Goal: Task Accomplishment & Management: Use online tool/utility

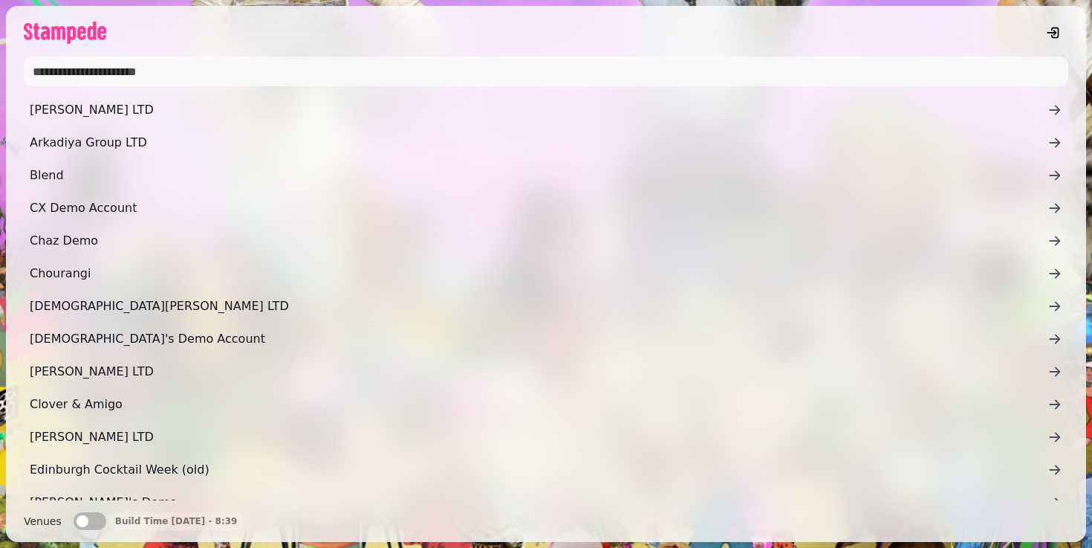
click at [389, 74] on input "text" at bounding box center [546, 71] width 1045 height 30
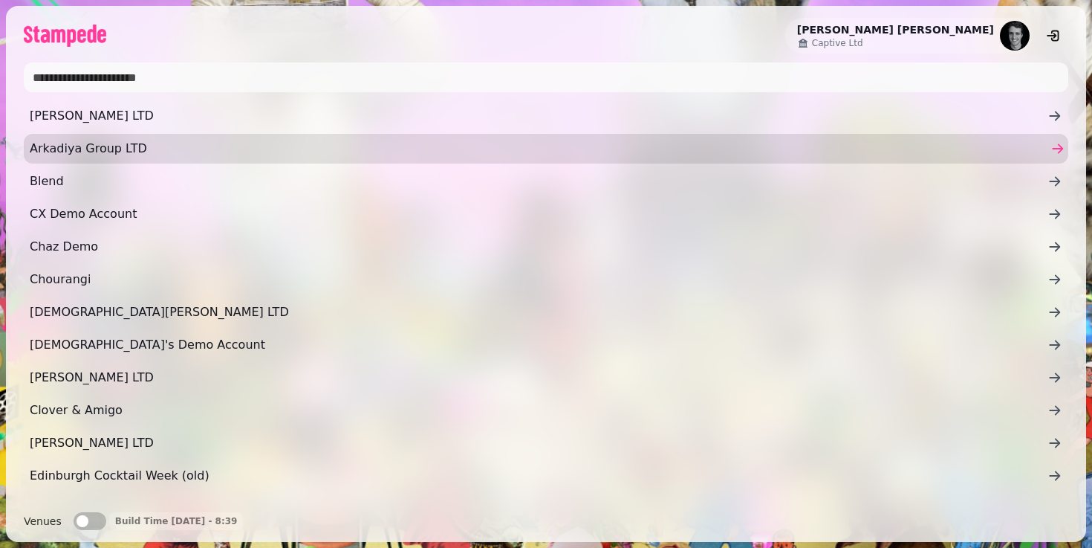
type input "*****"
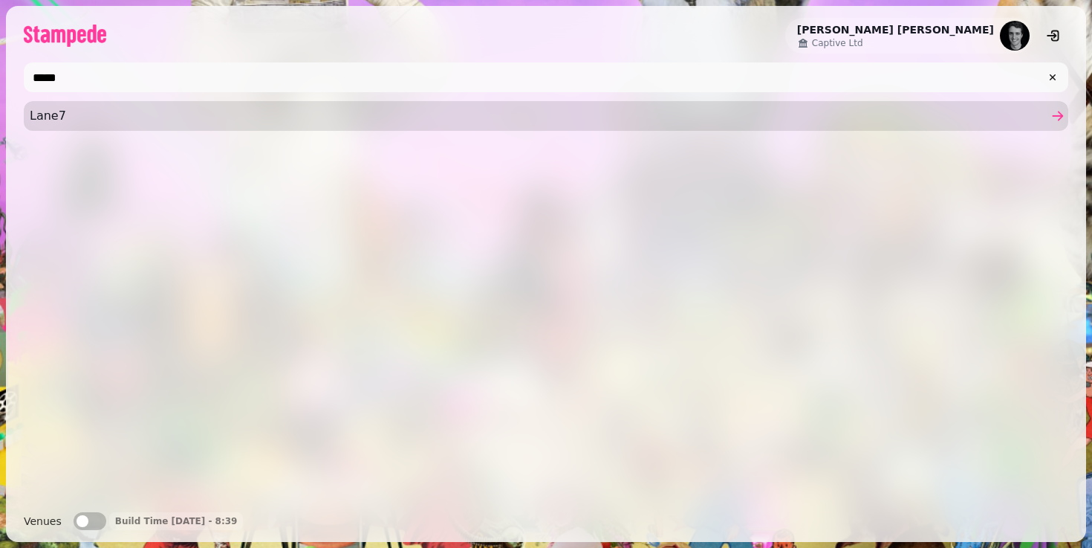
click at [108, 119] on span "Lane7" at bounding box center [539, 116] width 1018 height 18
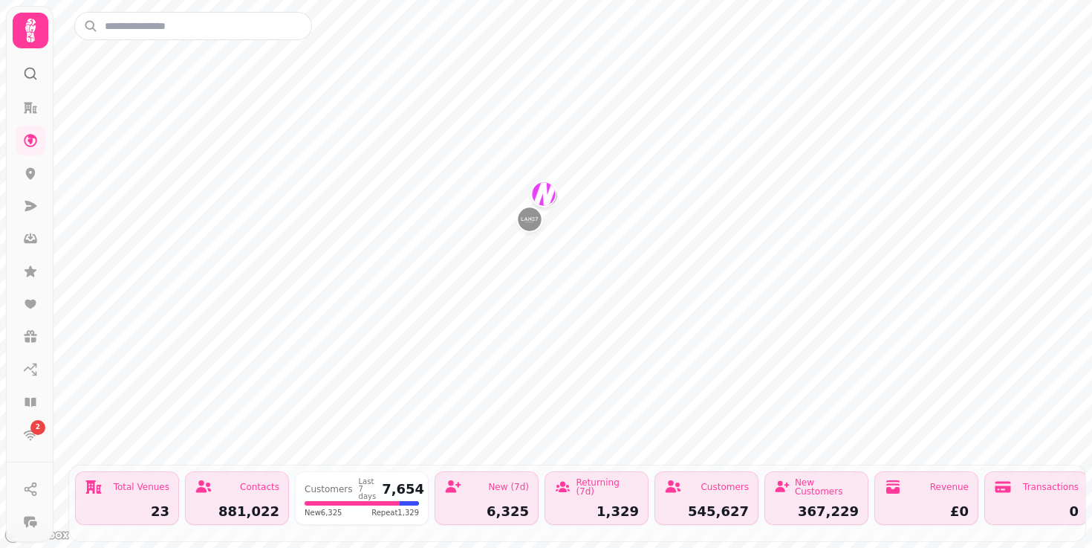
click at [537, 230] on button "Lane7 Edinburgh" at bounding box center [530, 219] width 24 height 24
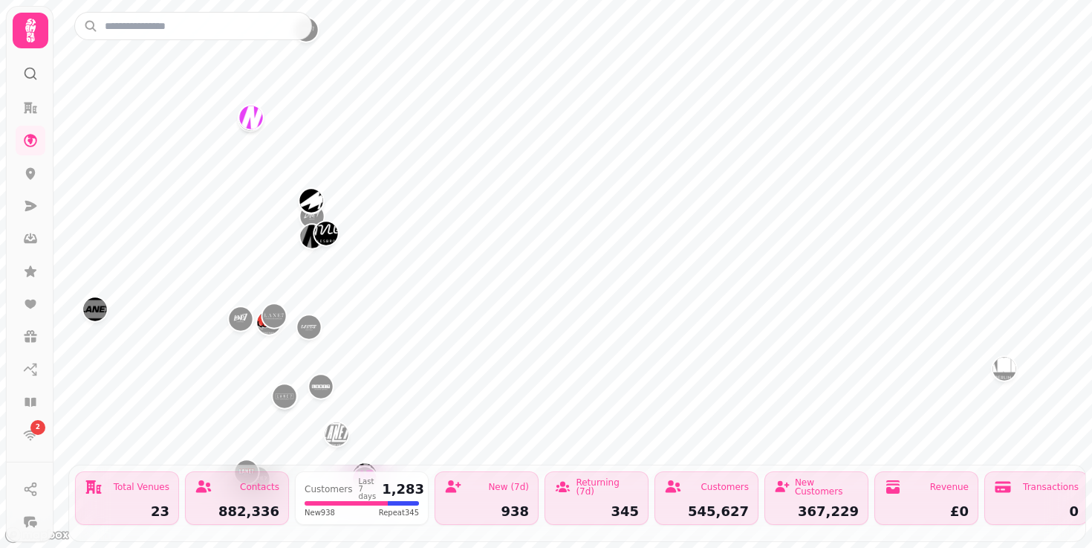
click at [309, 331] on img "Lane7 Sheffield" at bounding box center [308, 326] width 23 height 23
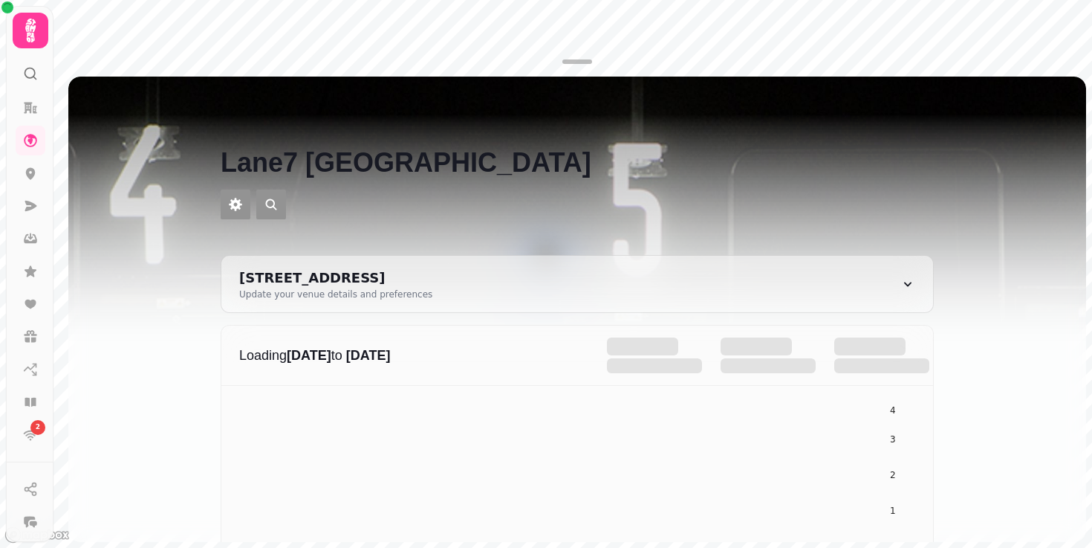
click at [1071, 102] on button "Close drawer" at bounding box center [1069, 94] width 24 height 24
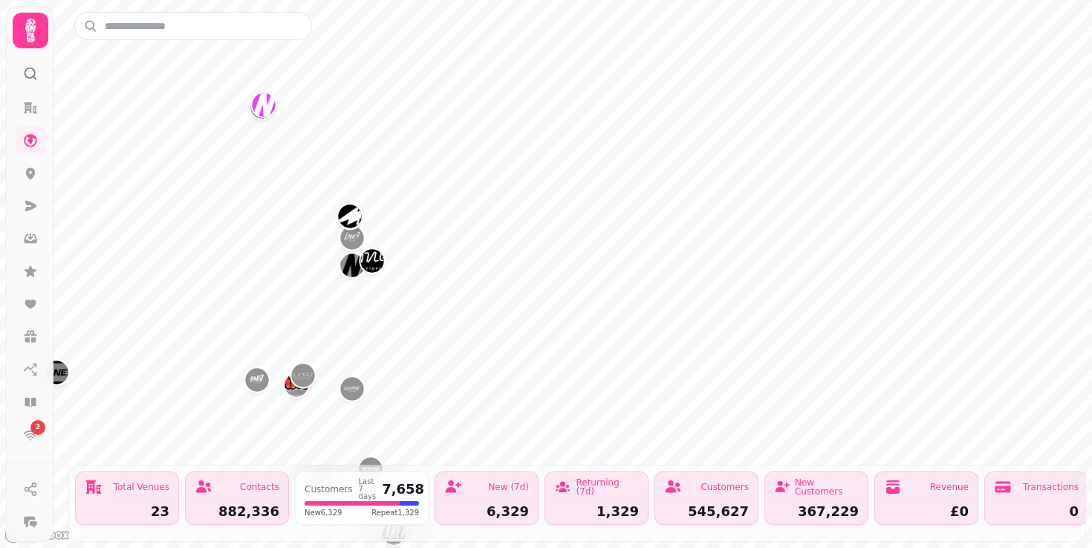
click at [266, 103] on img "Lane7 The Gate Newcastle" at bounding box center [263, 104] width 23 height 23
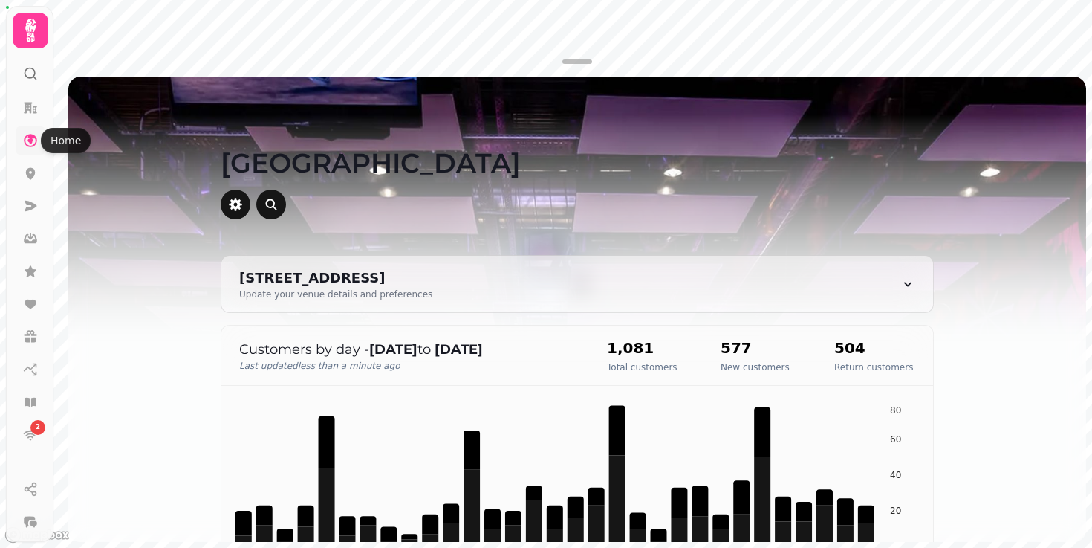
click at [27, 141] on icon at bounding box center [30, 140] width 15 height 15
click at [26, 99] on link at bounding box center [31, 108] width 30 height 30
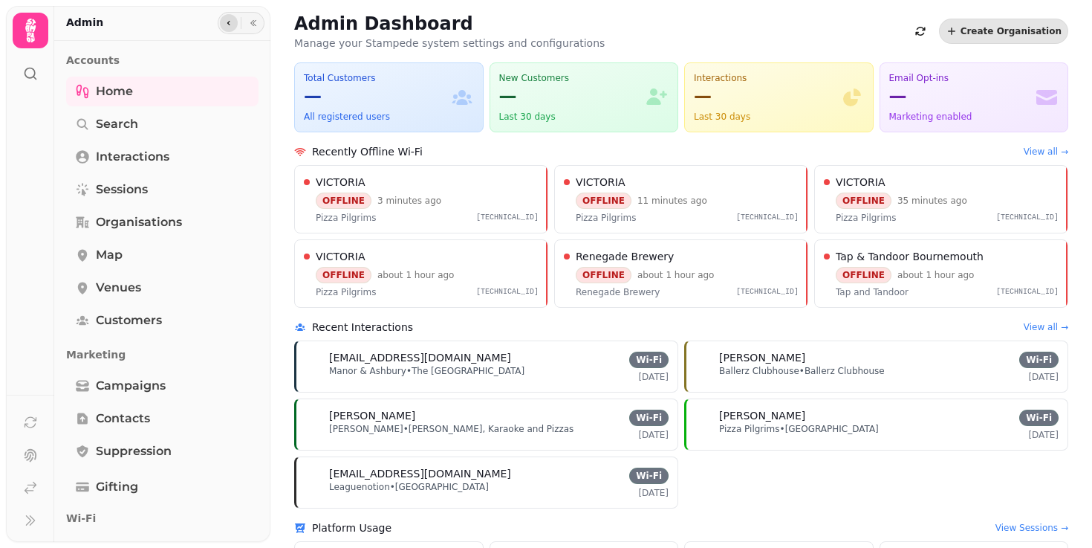
click at [221, 21] on button "button" at bounding box center [229, 23] width 18 height 18
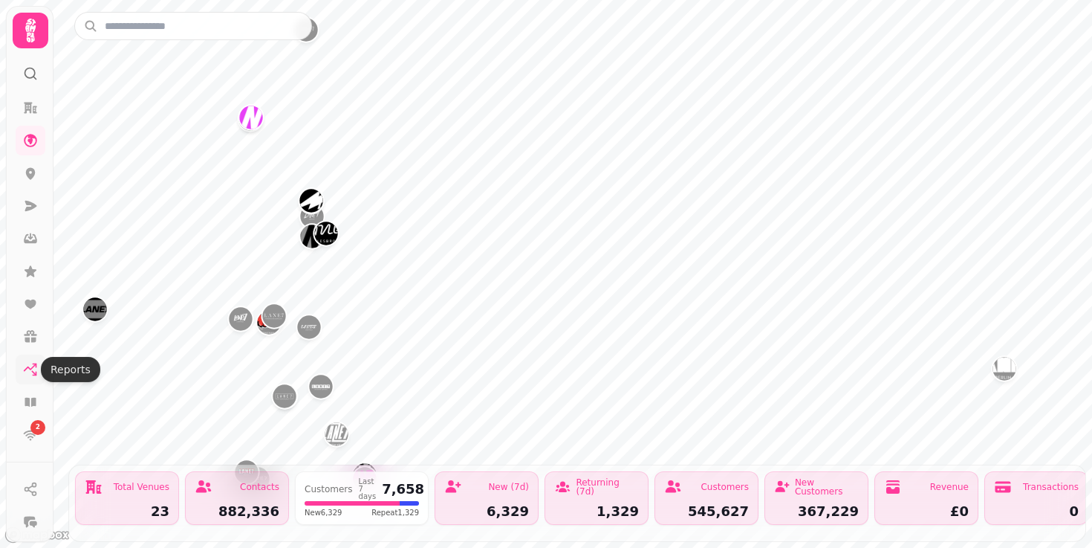
click at [24, 369] on icon at bounding box center [30, 369] width 15 height 15
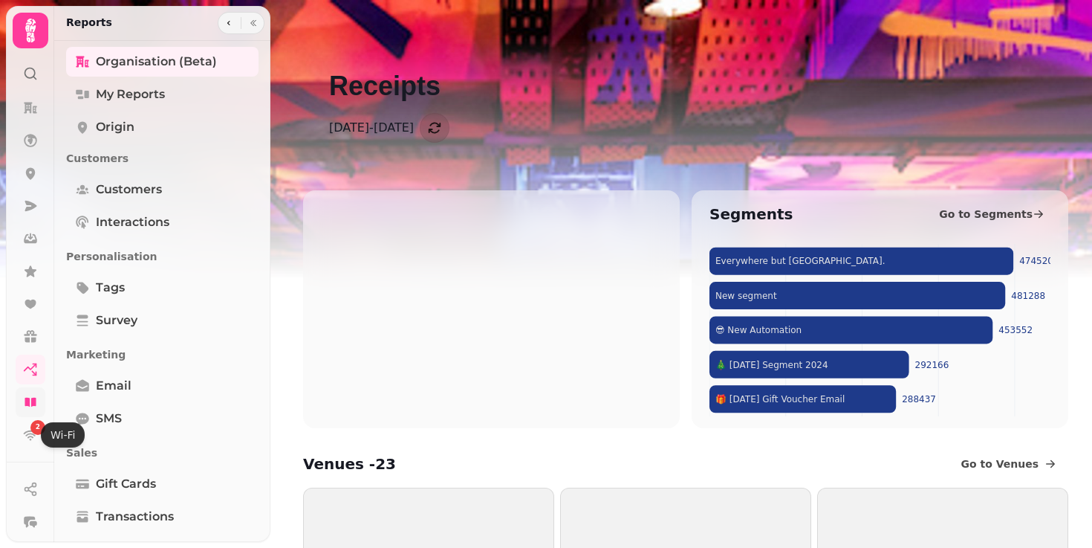
click at [17, 395] on link at bounding box center [31, 402] width 30 height 30
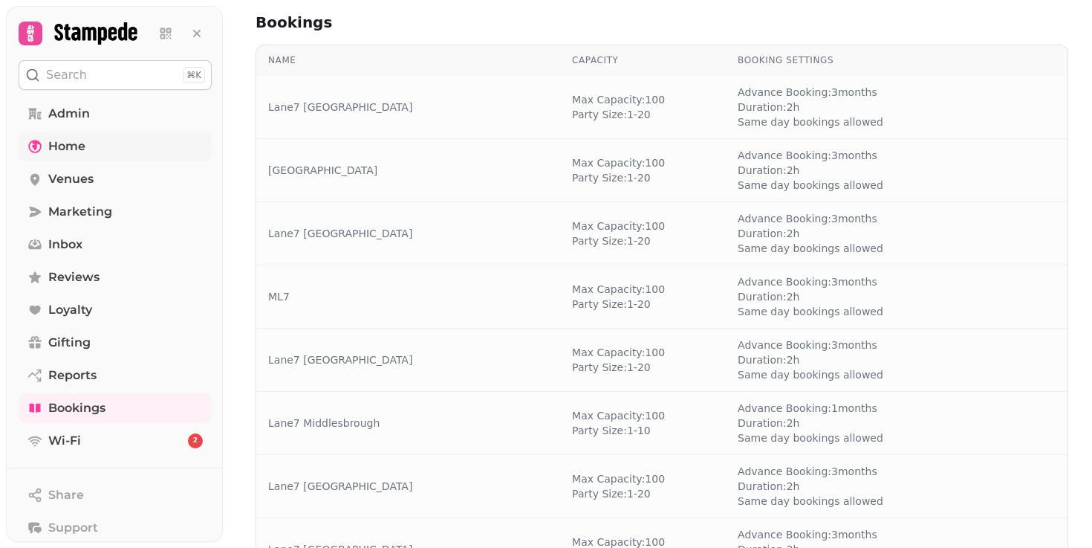
click at [93, 135] on link "Home" at bounding box center [115, 147] width 193 height 30
